Goal: Task Accomplishment & Management: Complete application form

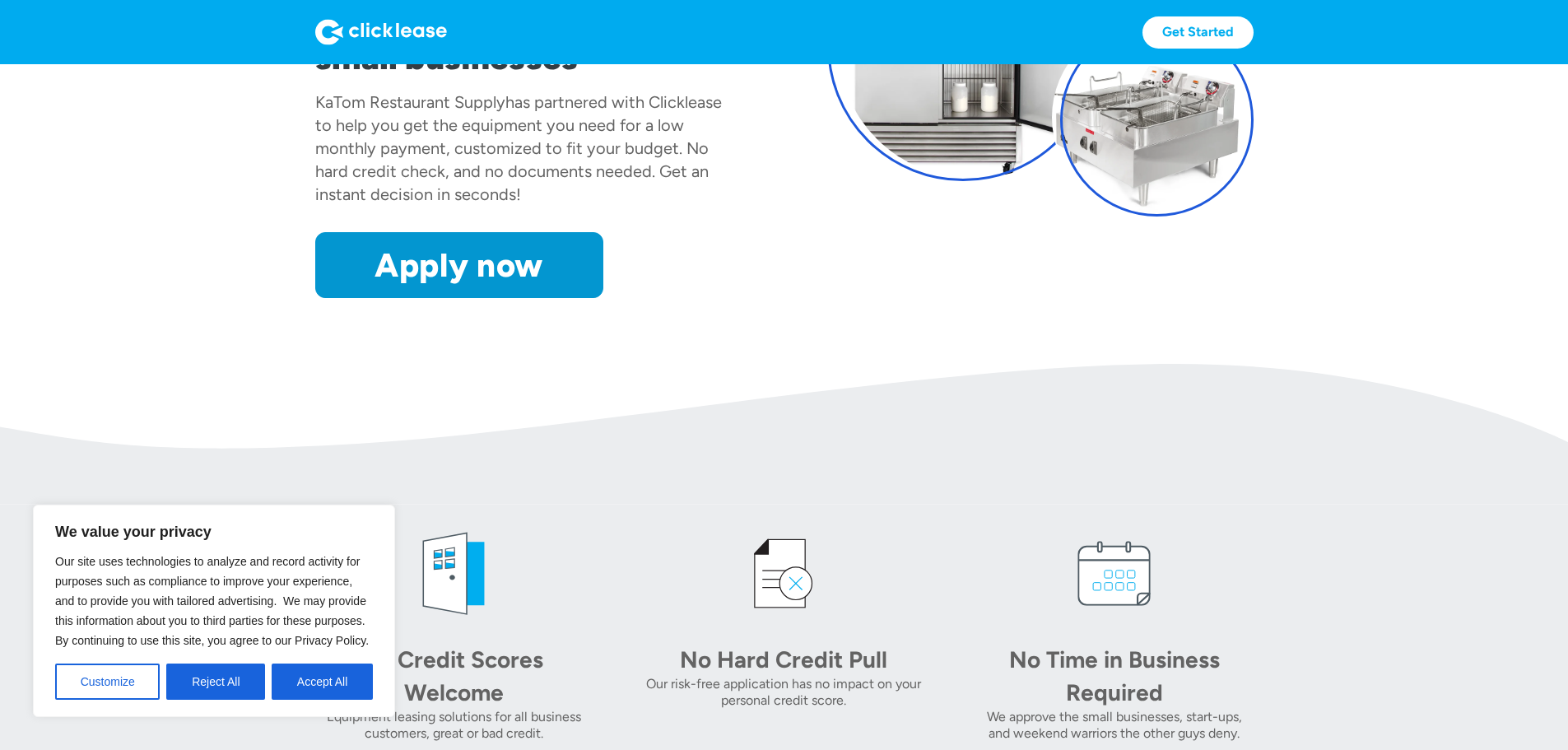
scroll to position [742, 0]
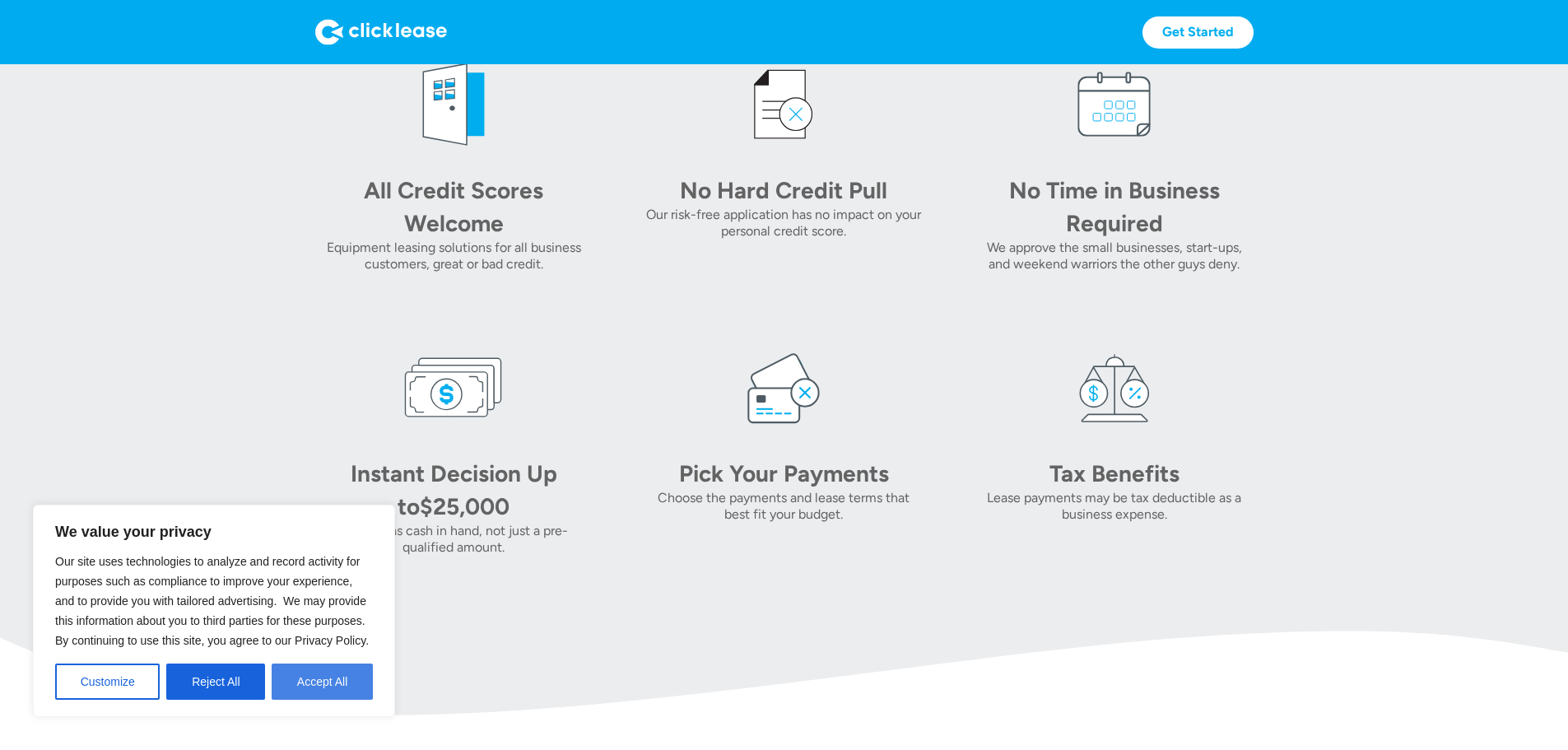
click at [303, 695] on button "Accept All" at bounding box center [323, 681] width 102 height 37
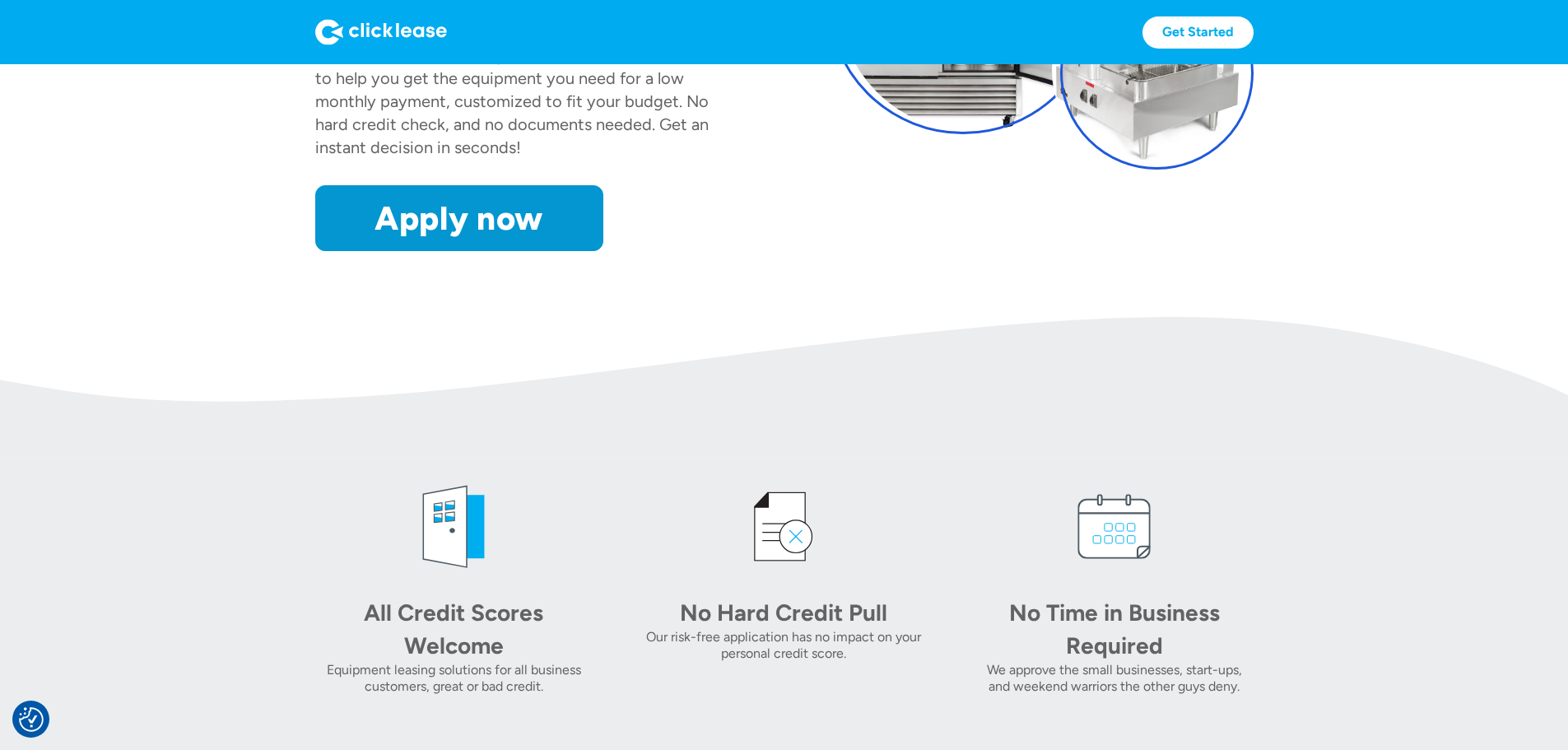
scroll to position [247, 0]
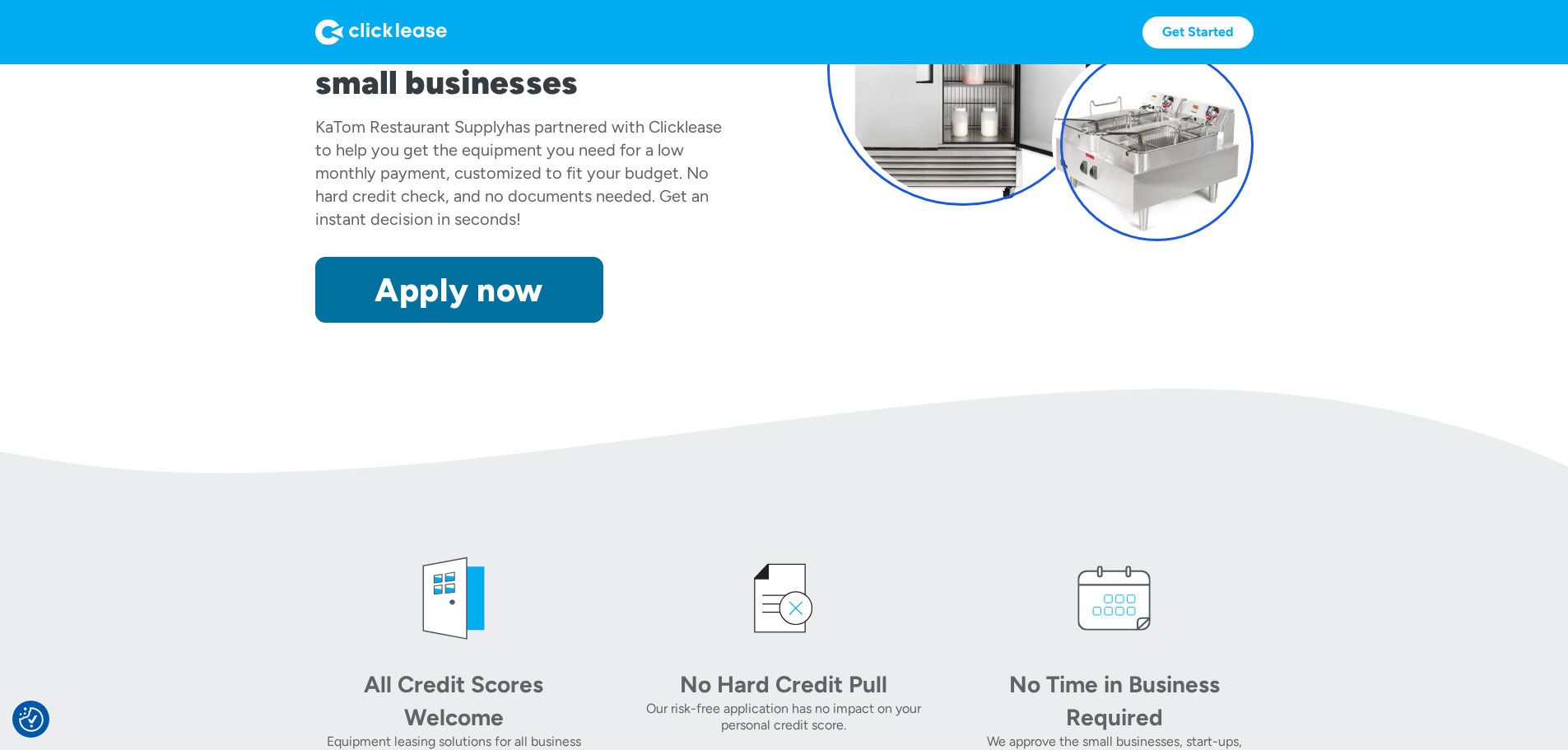
click at [425, 323] on link "Apply now" at bounding box center [459, 290] width 288 height 66
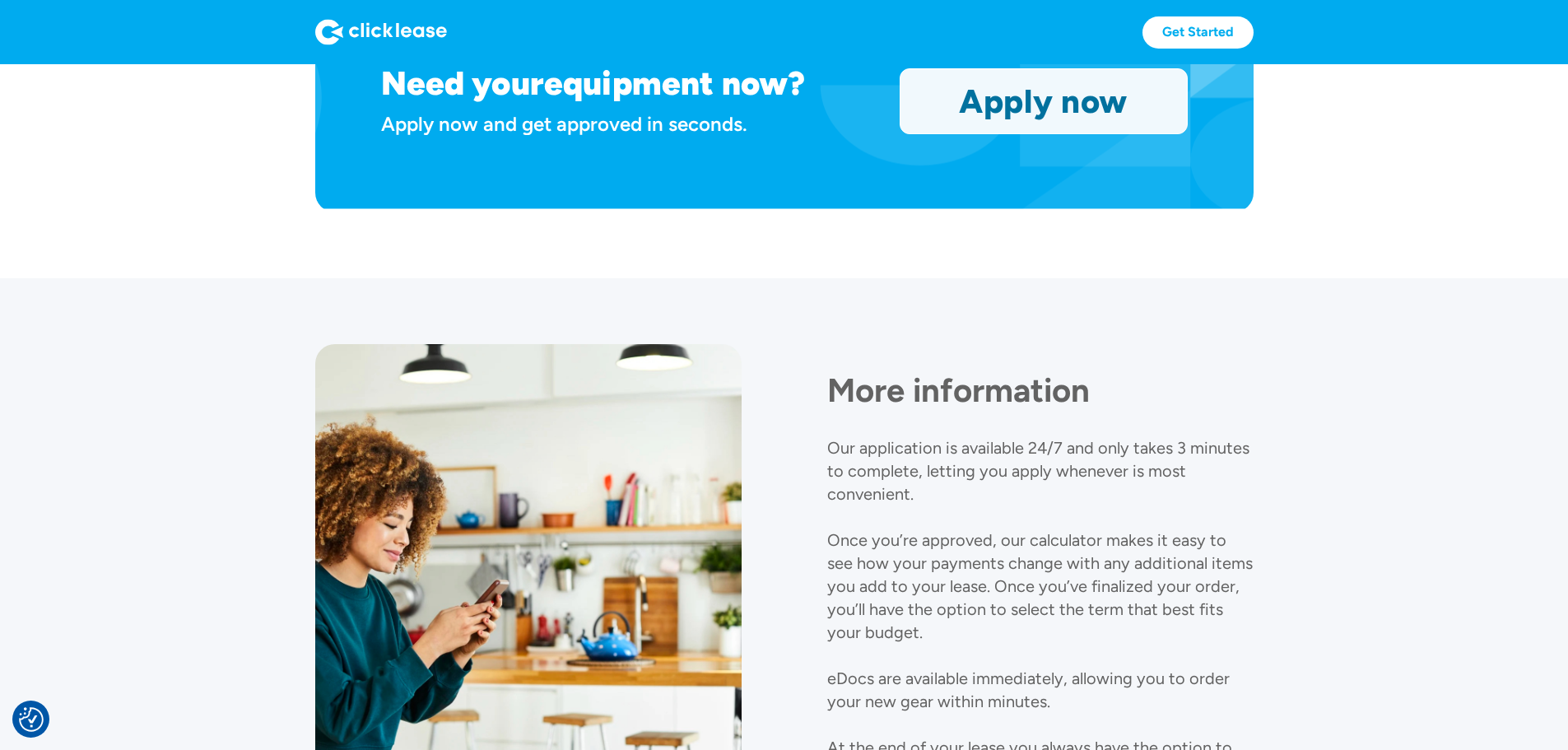
scroll to position [1400, 0]
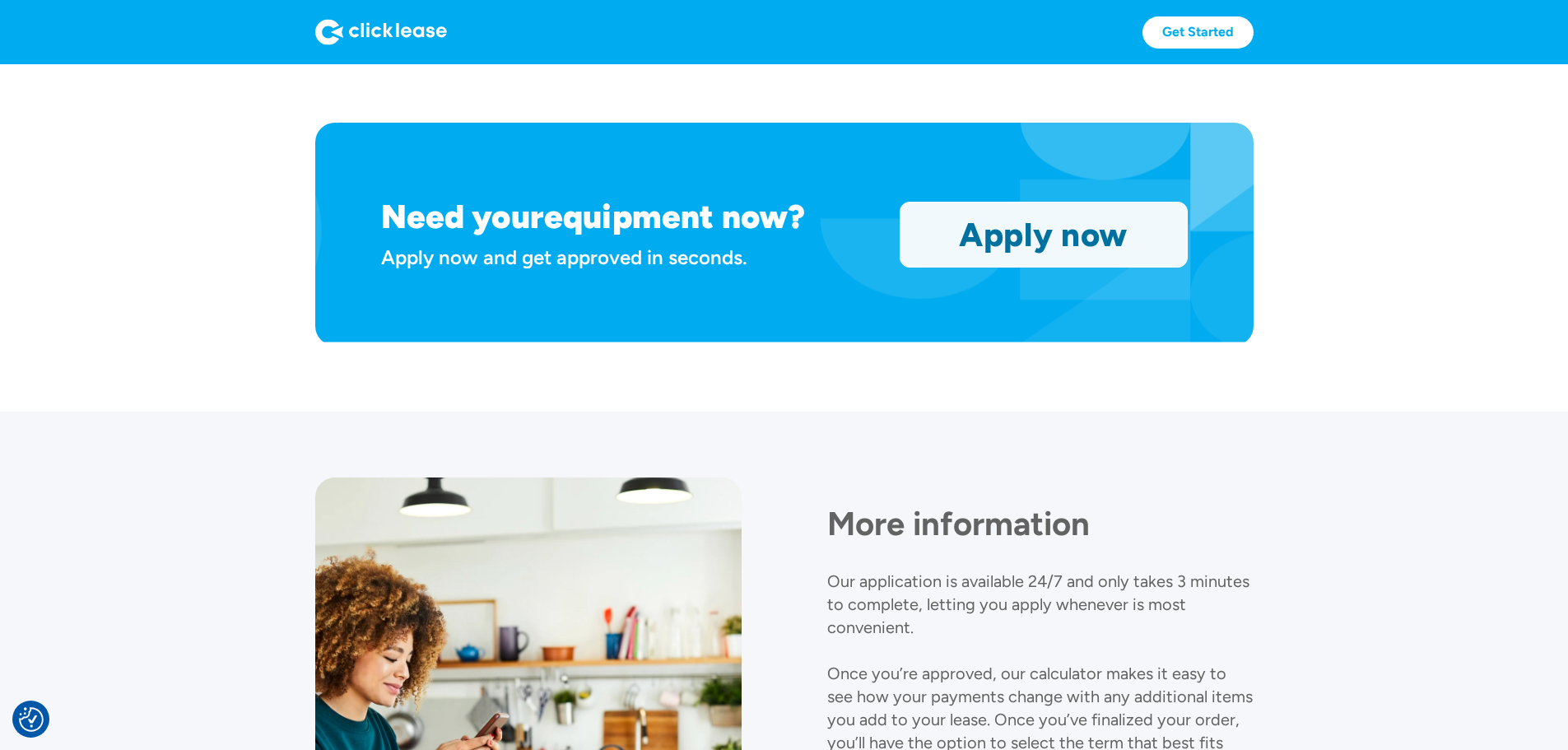
click at [1100, 267] on link "Apply now" at bounding box center [1043, 234] width 287 height 64
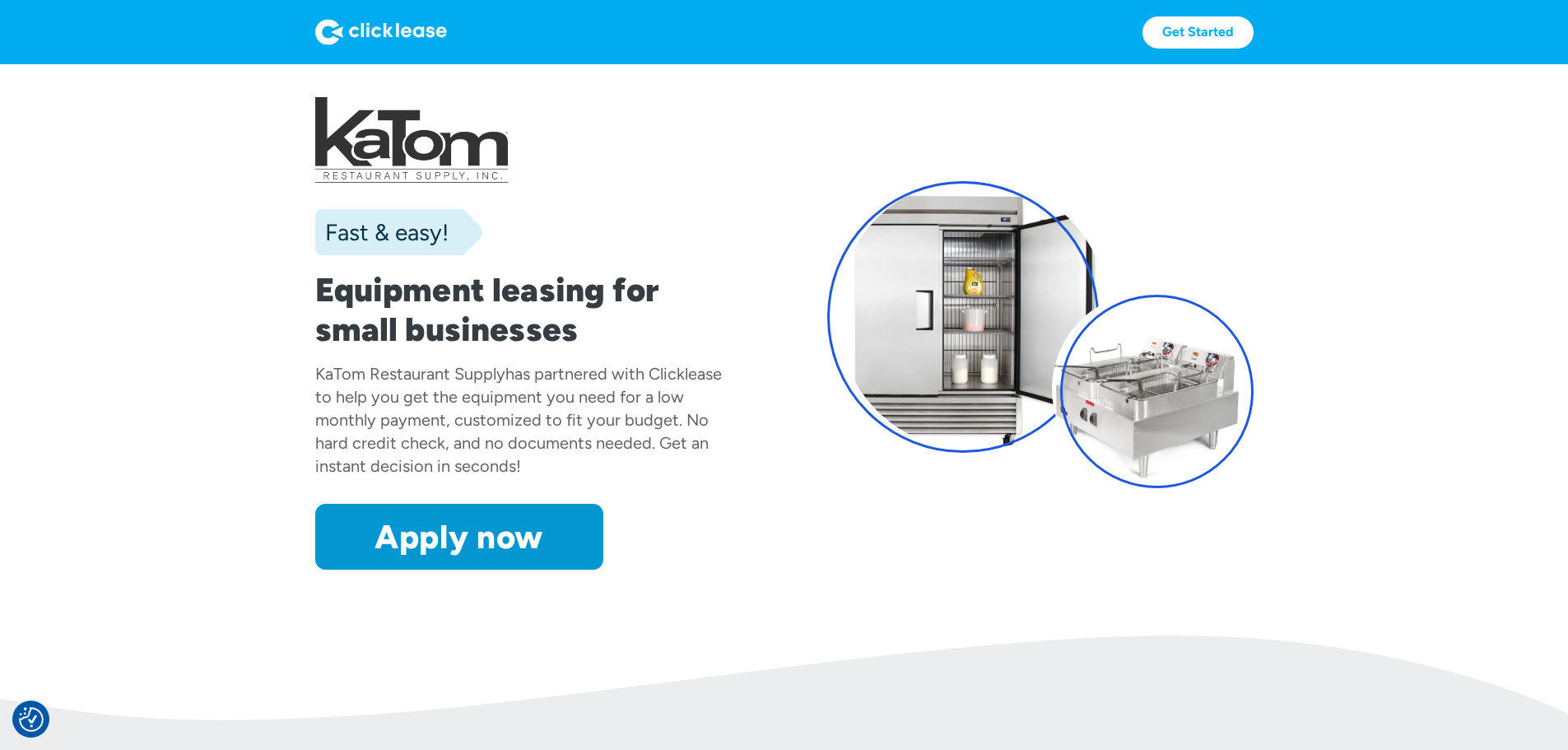
drag, startPoint x: 891, startPoint y: 406, endPoint x: 716, endPoint y: -58, distance: 495.9
